Goal: Complete application form

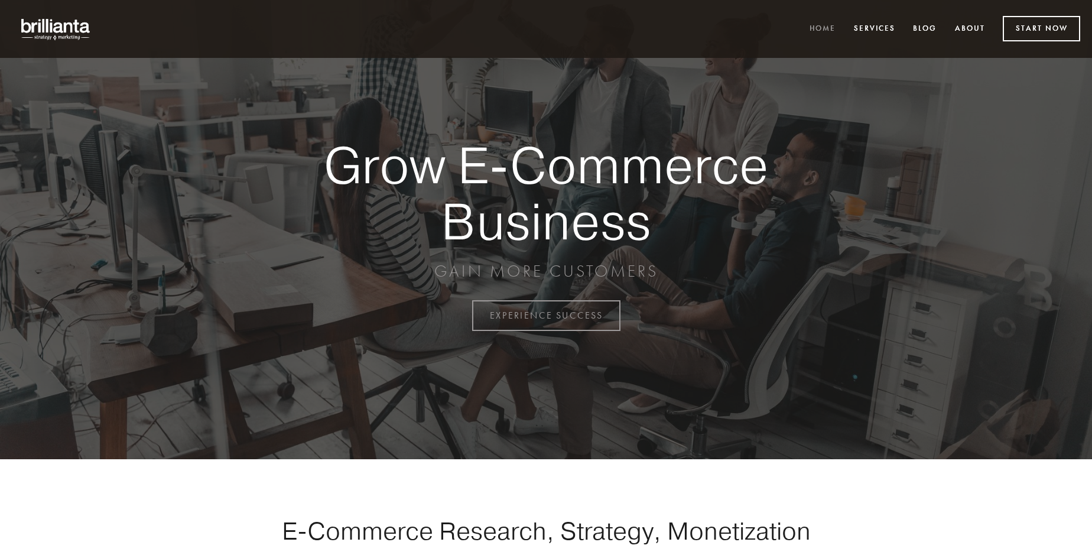
scroll to position [3096, 0]
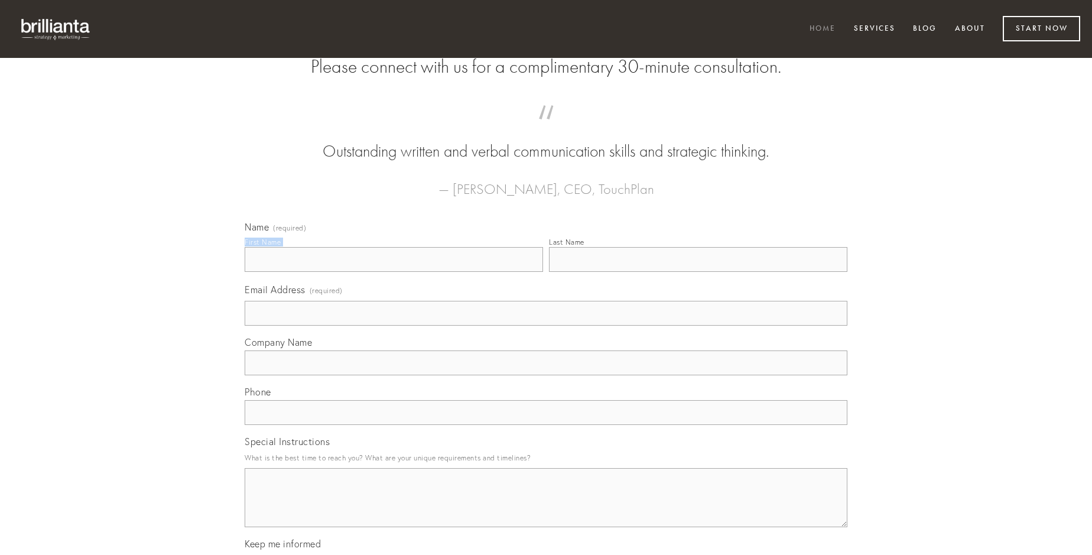
type input "[PERSON_NAME] V"
click at [698, 272] on input "Last Name" at bounding box center [698, 259] width 298 height 25
type input "[PERSON_NAME] V"
click at [546, 325] on input "Email Address (required)" at bounding box center [546, 313] width 603 height 25
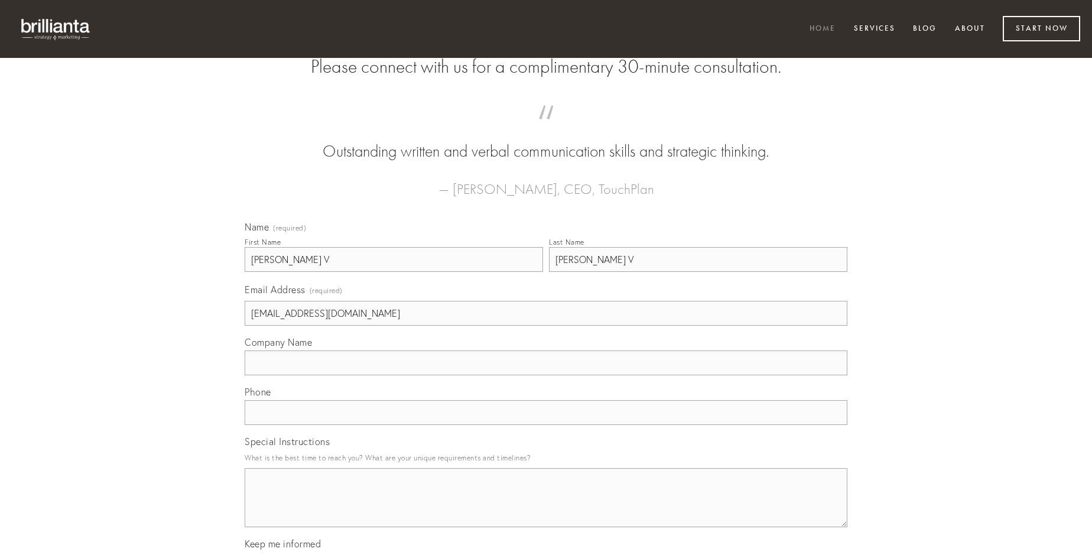
type input "[EMAIL_ADDRESS][DOMAIN_NAME]"
click at [546, 375] on input "Company Name" at bounding box center [546, 362] width 603 height 25
type input "cohaero"
click at [546, 425] on input "text" at bounding box center [546, 412] width 603 height 25
click at [546, 508] on textarea "Special Instructions" at bounding box center [546, 497] width 603 height 59
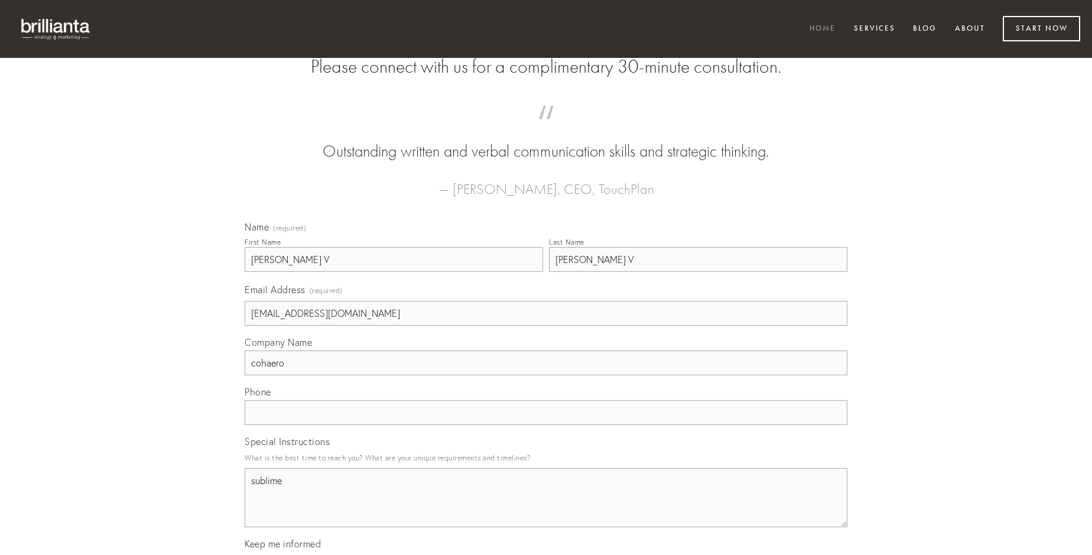
type textarea "sublime"
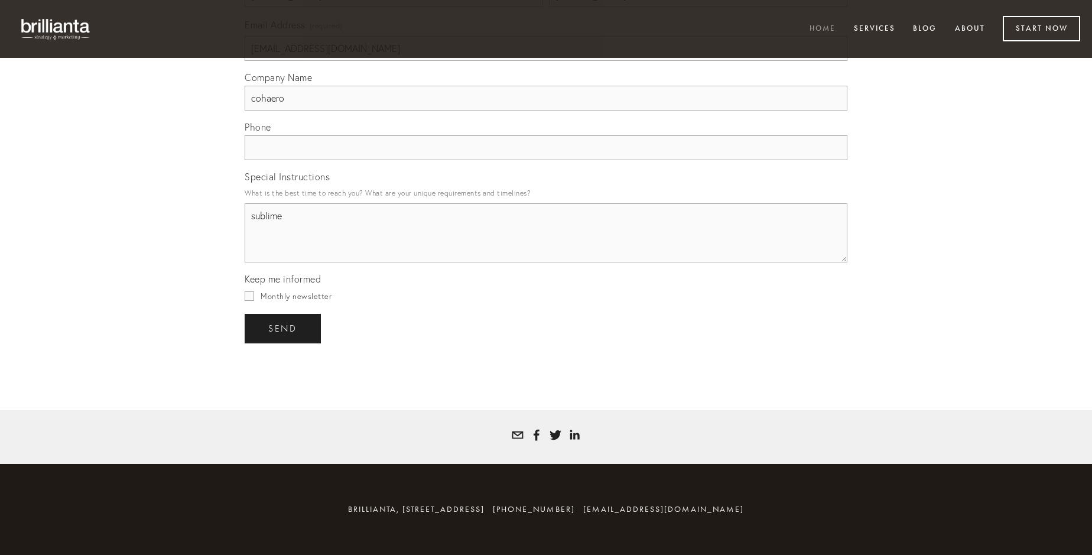
click at [284, 328] on span "send" at bounding box center [282, 328] width 29 height 11
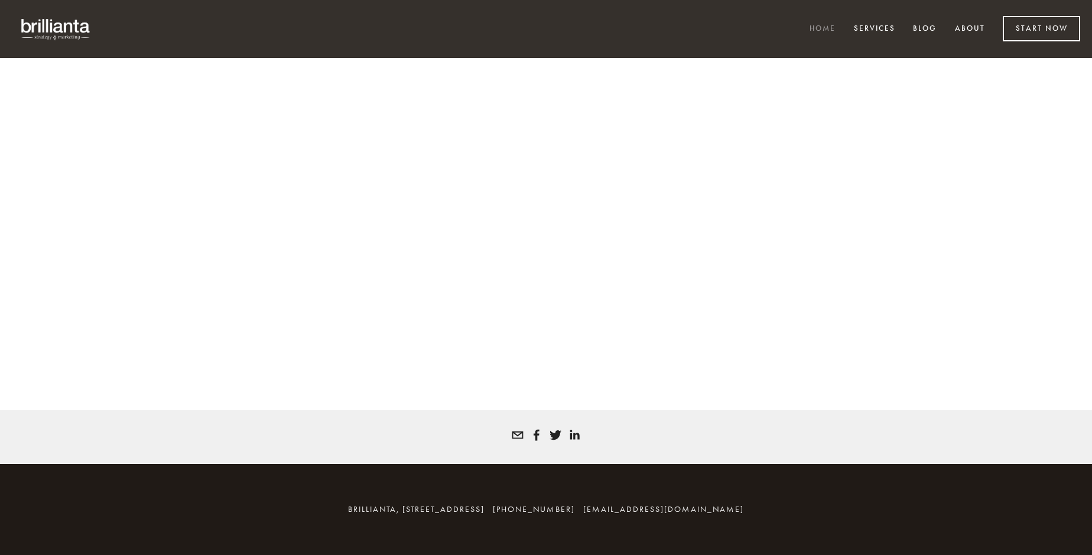
scroll to position [3081, 0]
